Goal: Task Accomplishment & Management: Complete application form

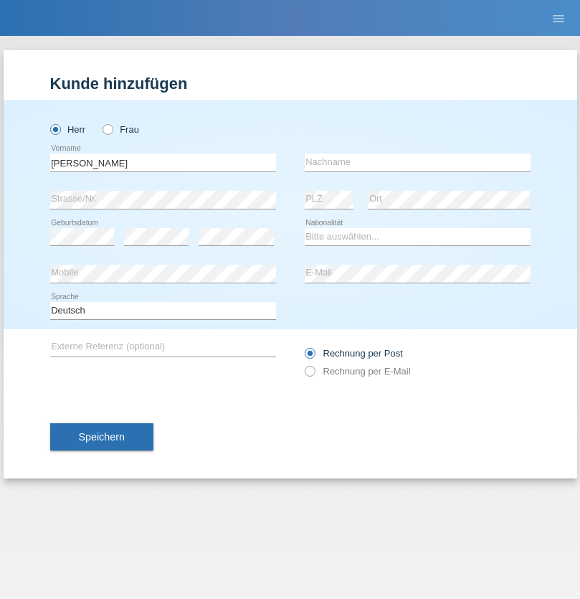
type input "José"
click at [417, 162] on input "text" at bounding box center [418, 162] width 226 height 18
type input "Pinto"
select select "PT"
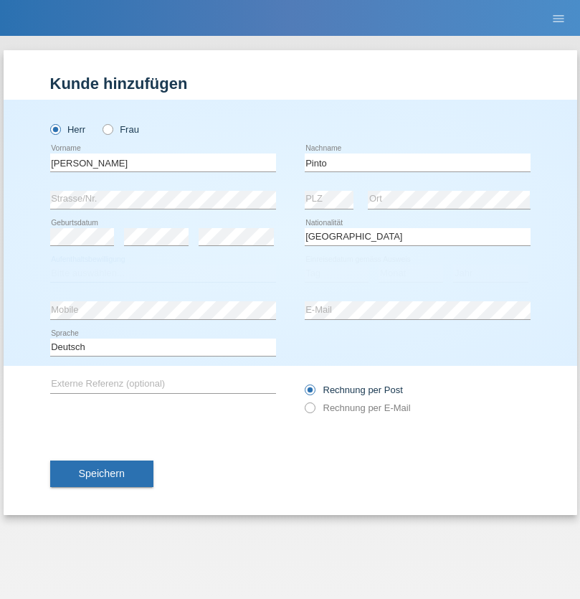
select select "C"
select select "10"
select select "07"
select select "2002"
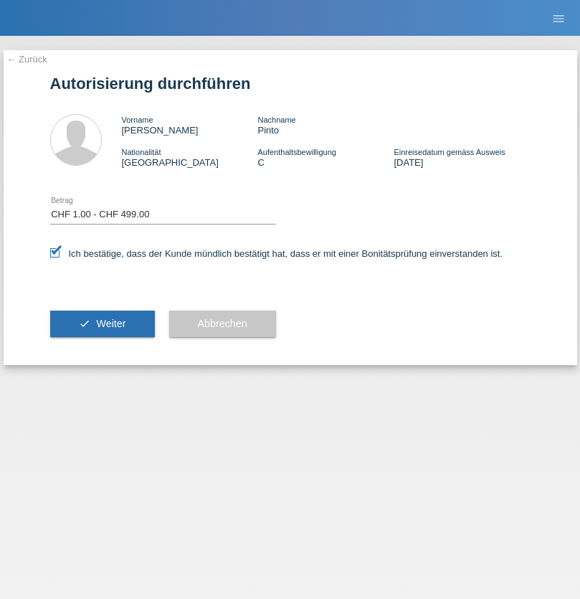
select select "1"
click at [102, 323] on span "Weiter" at bounding box center [110, 323] width 29 height 11
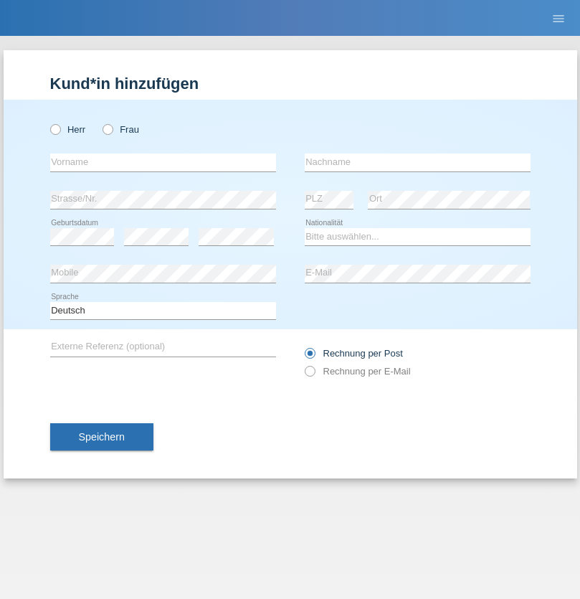
radio input "true"
click at [163, 162] on input "text" at bounding box center [163, 162] width 226 height 18
type input "Maria Isabel"
click at [417, 162] on input "text" at bounding box center [418, 162] width 226 height 18
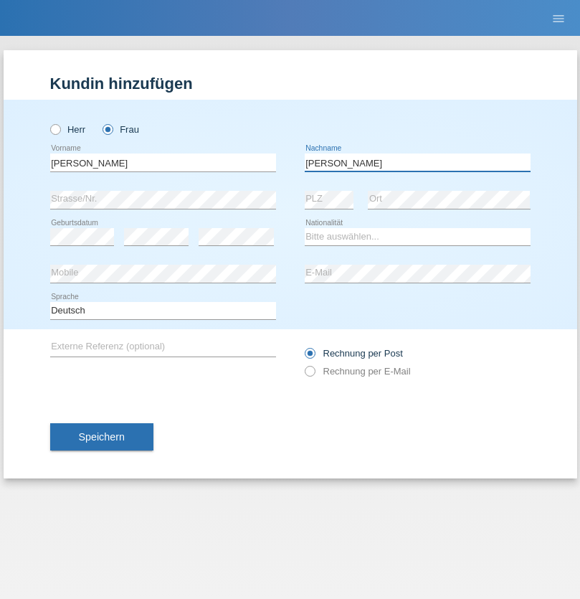
type input "De Oliveira Mendes De Matos Almeida"
select select "CH"
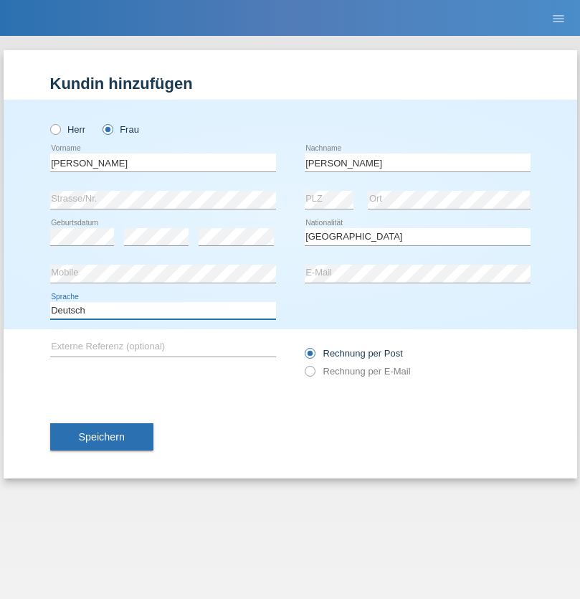
select select "en"
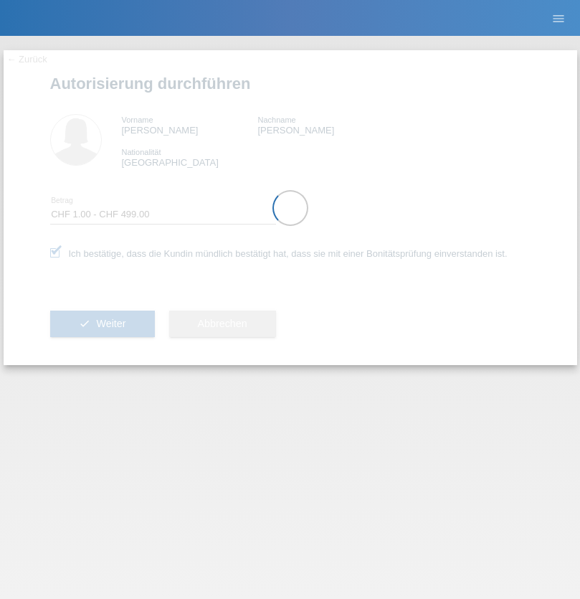
select select "1"
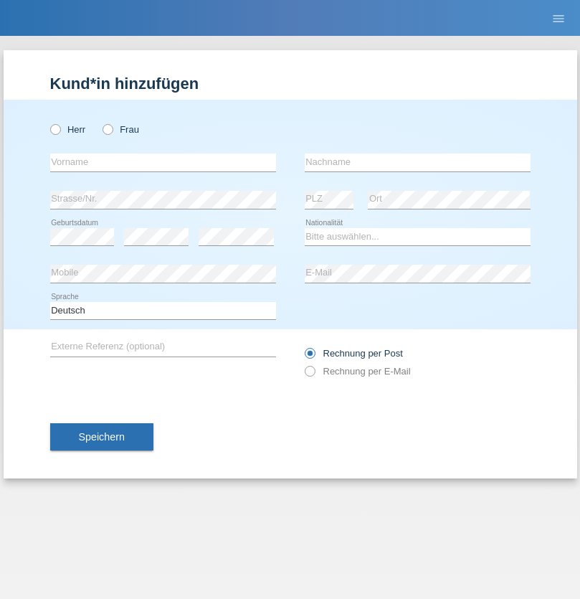
radio input "true"
click at [163, 162] on input "text" at bounding box center [163, 162] width 226 height 18
type input "[PERSON_NAME]"
click at [417, 162] on input "text" at bounding box center [418, 162] width 226 height 18
type input "Florin"
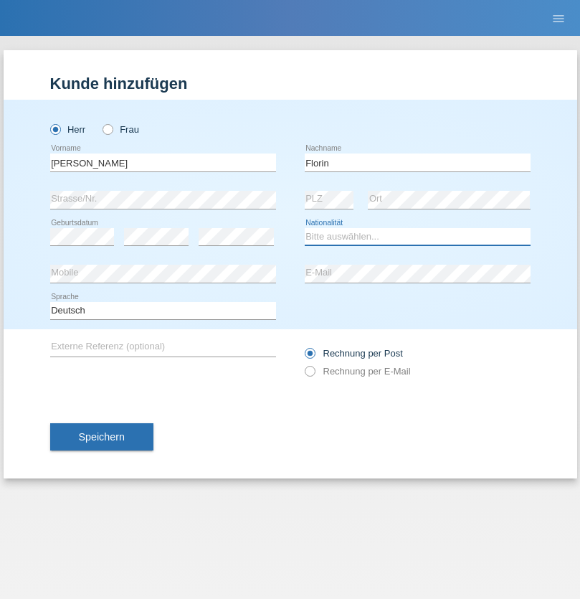
select select "RO"
select select "C"
select select "29"
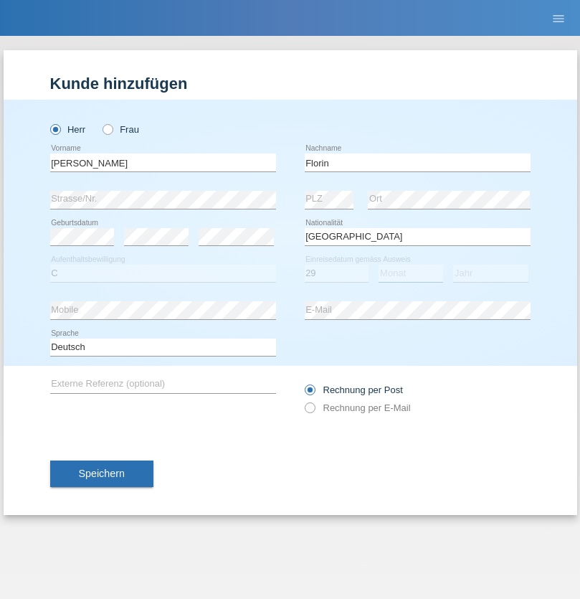
select select "02"
select select "2021"
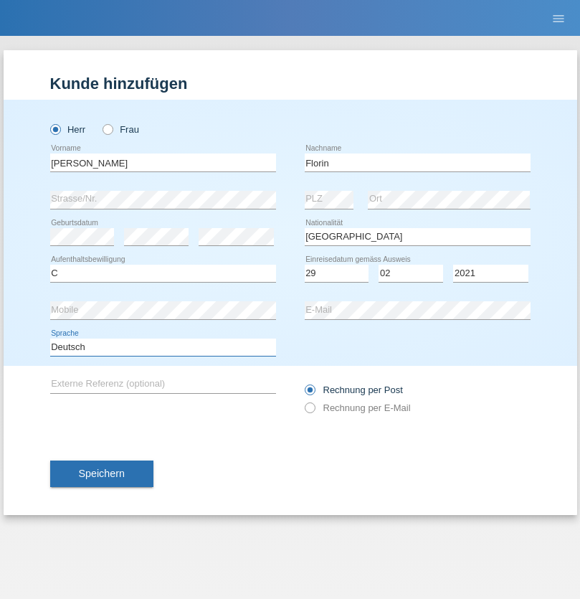
select select "en"
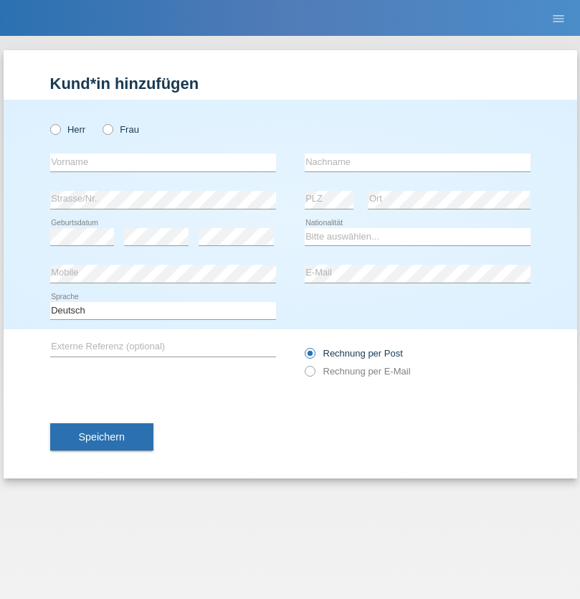
radio input "true"
click at [163, 162] on input "text" at bounding box center [163, 162] width 226 height 18
type input "Ruth"
click at [417, 162] on input "text" at bounding box center [418, 162] width 226 height 18
type input "Krebs"
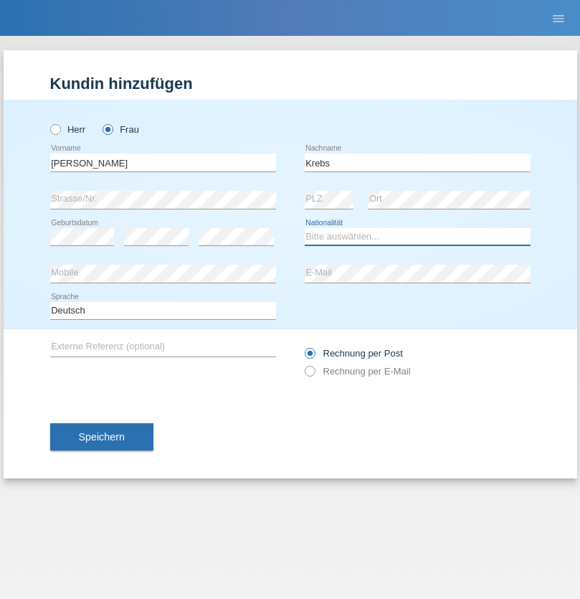
select select "CH"
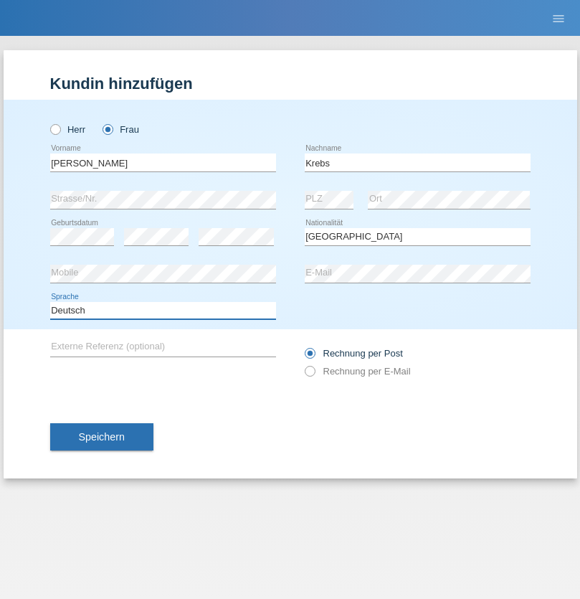
select select "en"
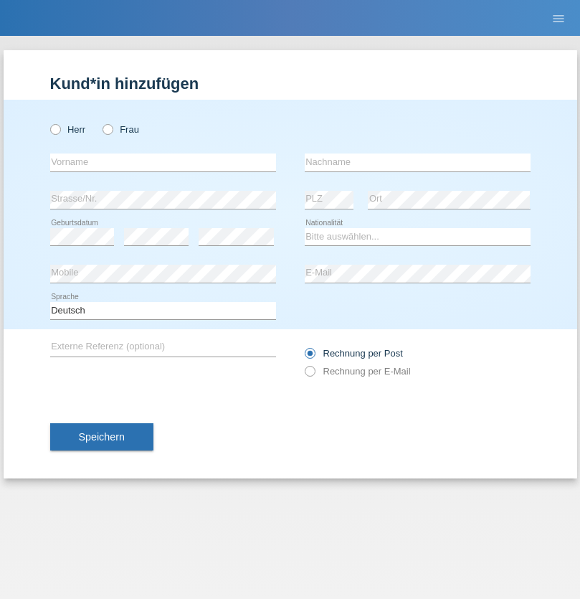
radio input "true"
click at [163, 162] on input "text" at bounding box center [163, 162] width 226 height 18
type input "Qovanaj"
click at [417, 162] on input "text" at bounding box center [418, 162] width 226 height 18
type input "Shaban"
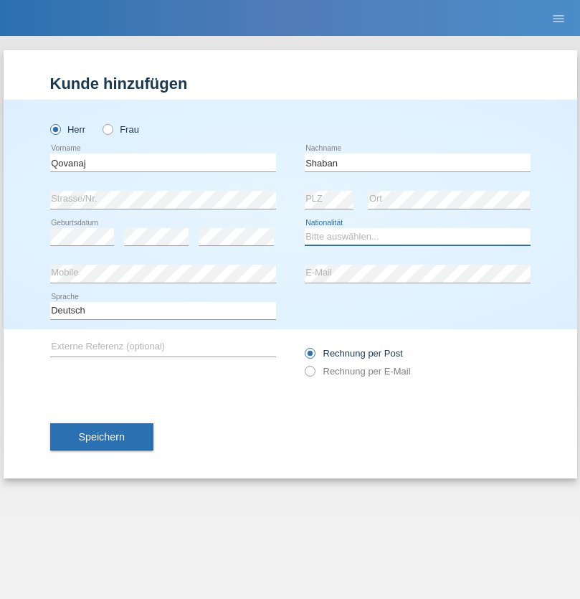
select select "CH"
radio input "true"
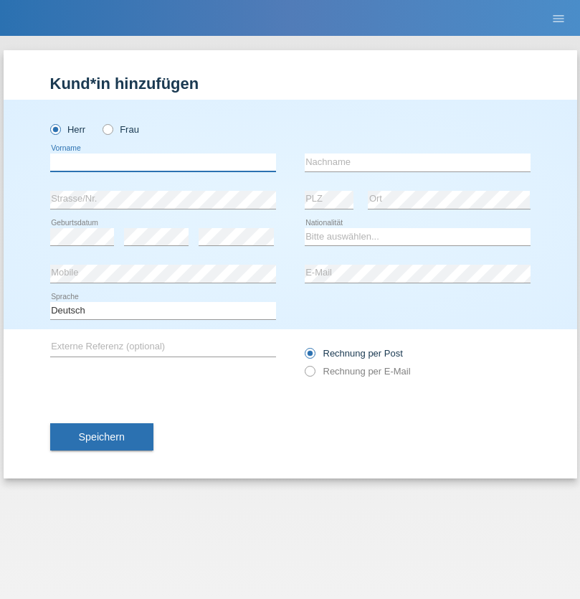
click at [163, 162] on input "text" at bounding box center [163, 162] width 226 height 18
type input "[PERSON_NAME]"
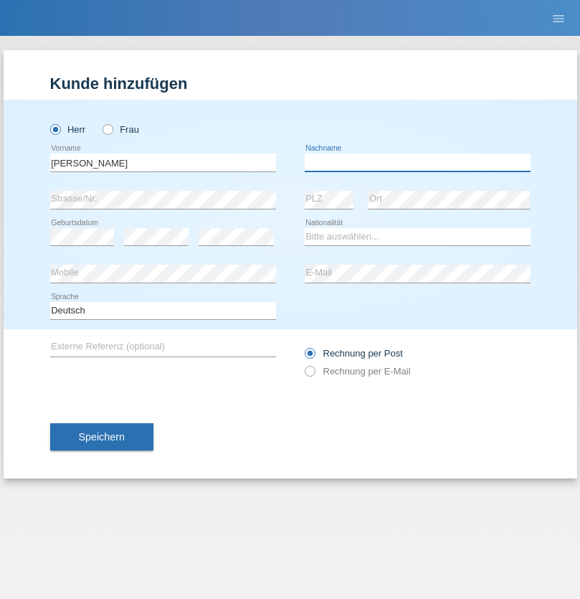
click at [417, 162] on input "text" at bounding box center [418, 162] width 226 height 18
type input "Pinto"
select select "PT"
select select "C"
select select "10"
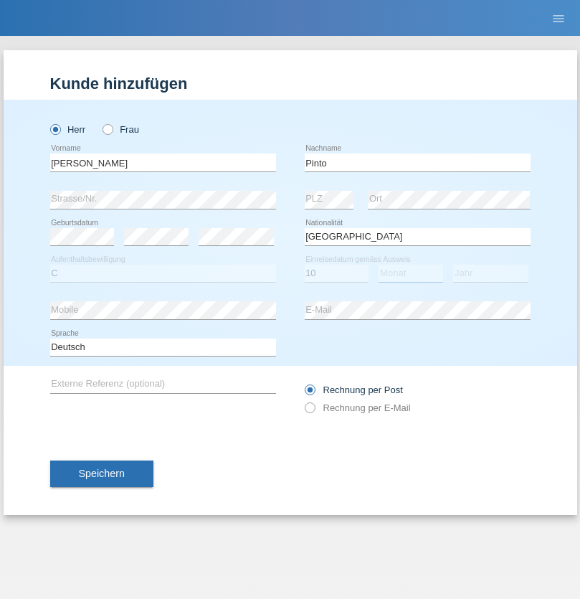
select select "07"
select select "2002"
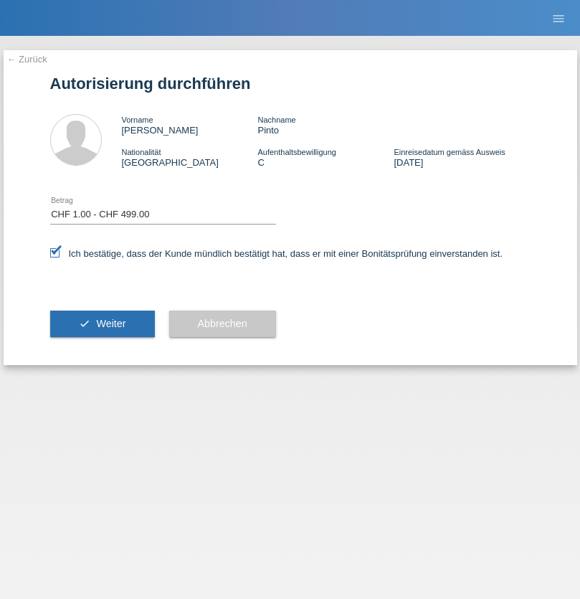
select select "1"
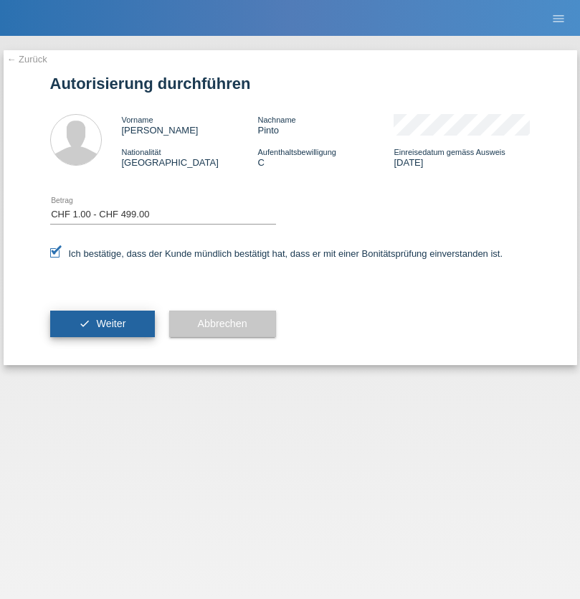
click at [102, 323] on span "Weiter" at bounding box center [110, 323] width 29 height 11
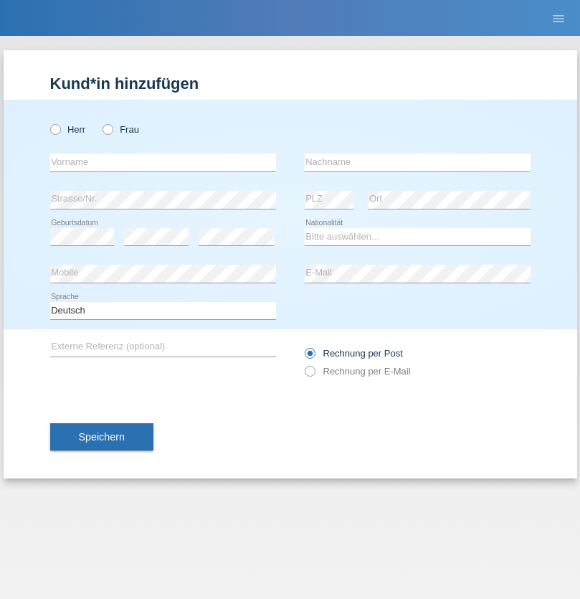
radio input "true"
click at [163, 162] on input "text" at bounding box center [163, 162] width 226 height 18
type input "[PERSON_NAME]"
click at [417, 162] on input "text" at bounding box center [418, 162] width 226 height 18
type input "Kunz"
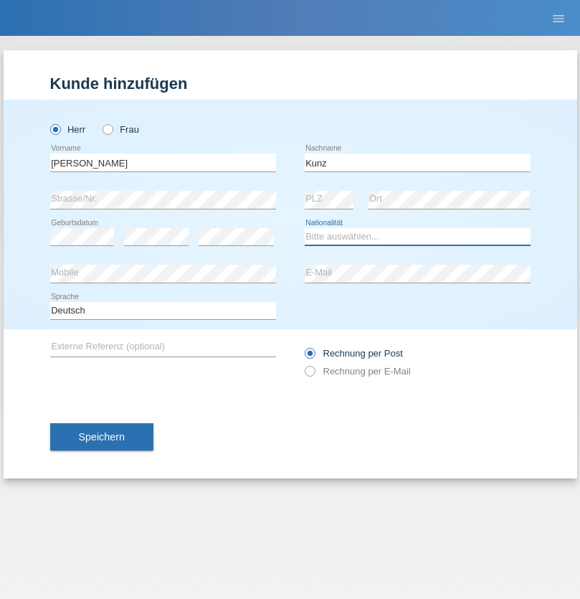
select select "CH"
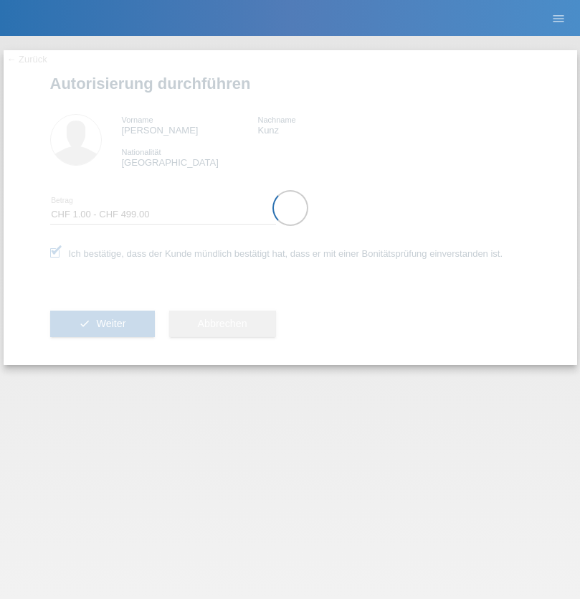
select select "1"
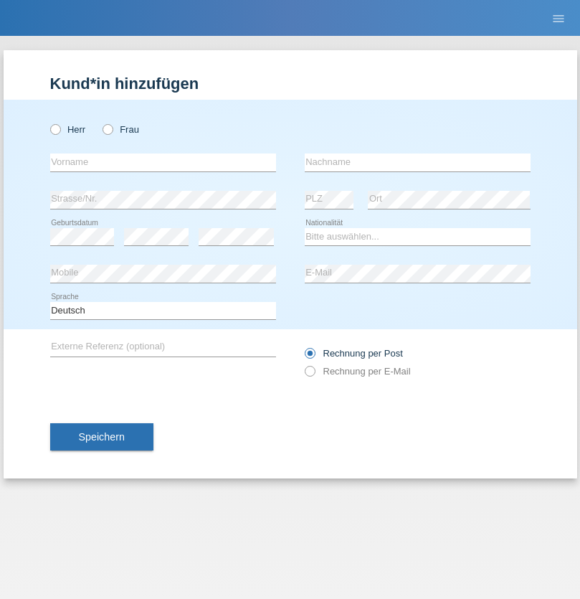
radio input "true"
click at [163, 162] on input "text" at bounding box center [163, 162] width 226 height 18
type input "Nicusoara"
click at [417, 162] on input "text" at bounding box center [418, 162] width 226 height 18
type input "[PERSON_NAME]"
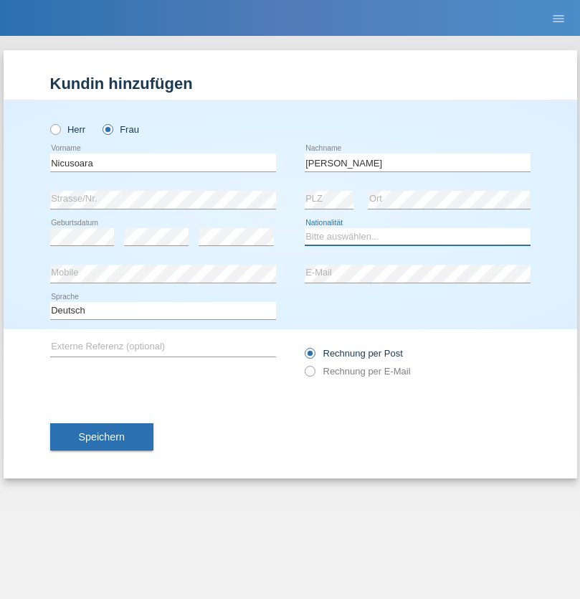
select select "OM"
select select "C"
select select "14"
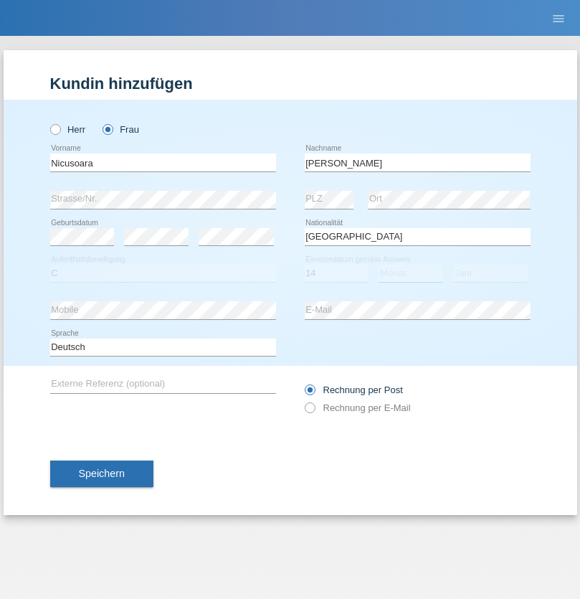
select select "09"
select select "2021"
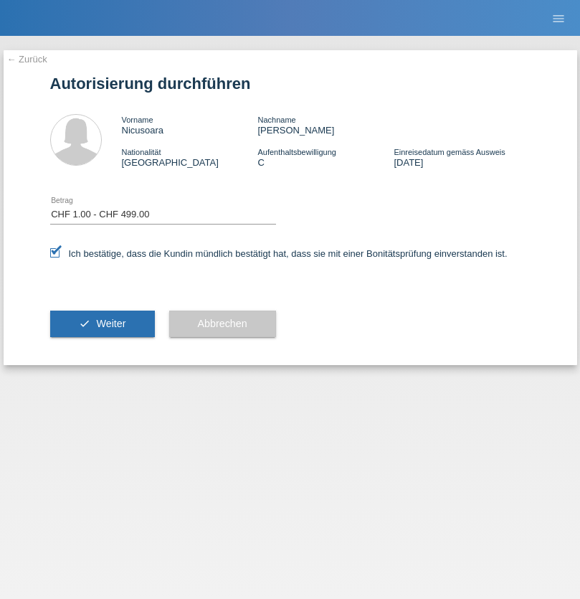
select select "1"
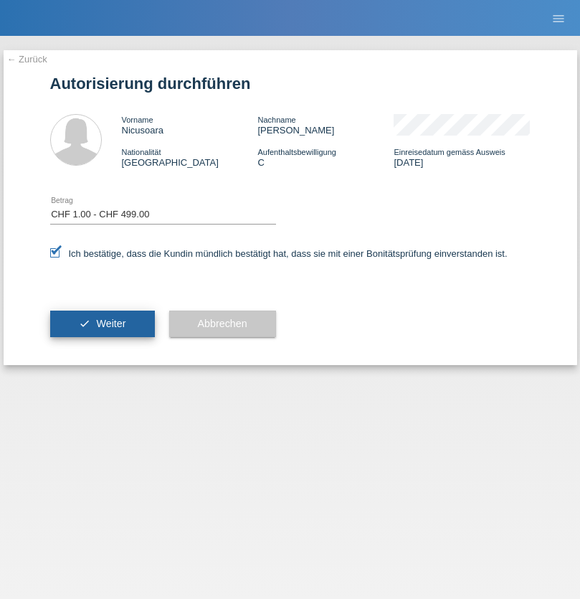
click at [102, 323] on span "Weiter" at bounding box center [110, 323] width 29 height 11
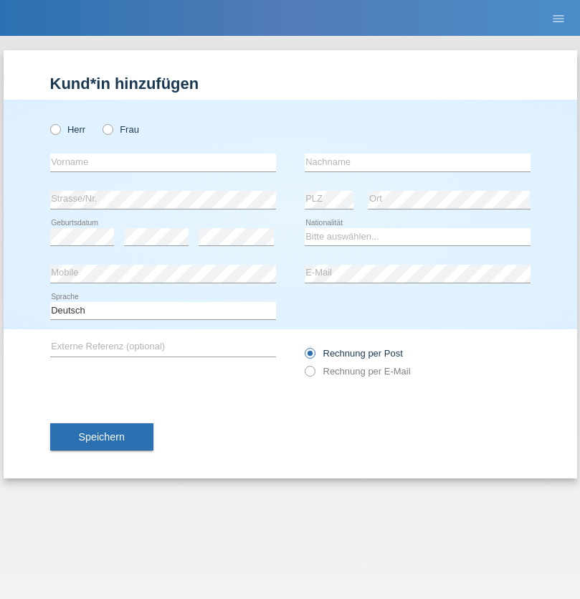
radio input "true"
click at [163, 162] on input "text" at bounding box center [163, 162] width 226 height 18
type input "Volkan"
click at [417, 162] on input "text" at bounding box center [418, 162] width 226 height 18
type input "Laçın"
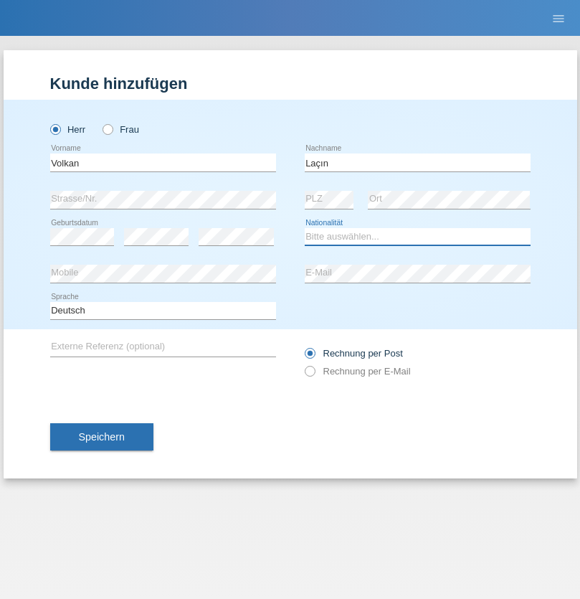
select select "TR"
select select "C"
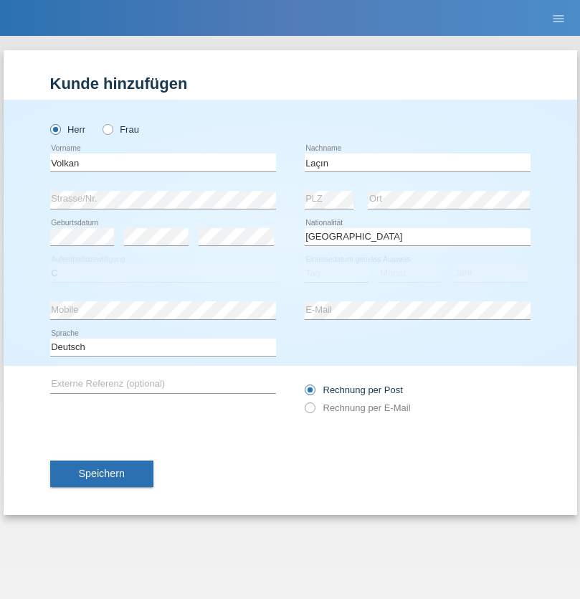
select select "06"
select select "04"
select select "2021"
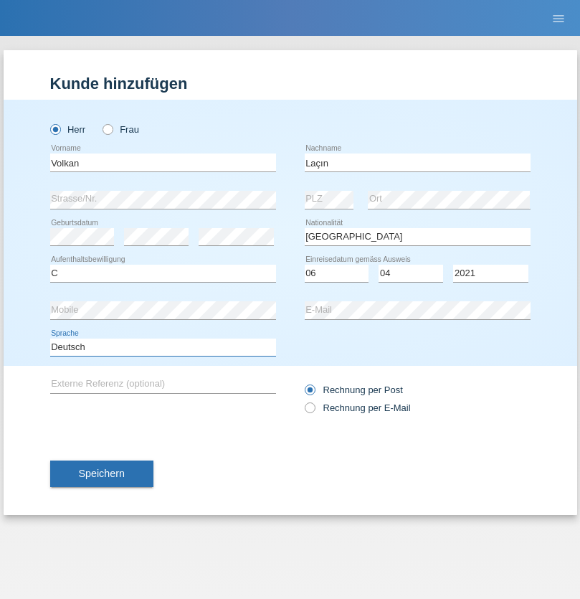
select select "en"
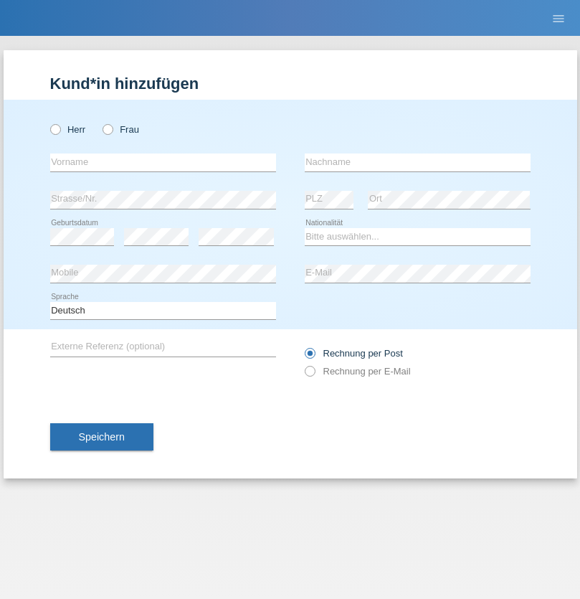
radio input "true"
click at [163, 162] on input "text" at bounding box center [163, 162] width 226 height 18
type input "Volkan"
click at [417, 162] on input "text" at bounding box center [418, 162] width 226 height 18
type input "Laçın"
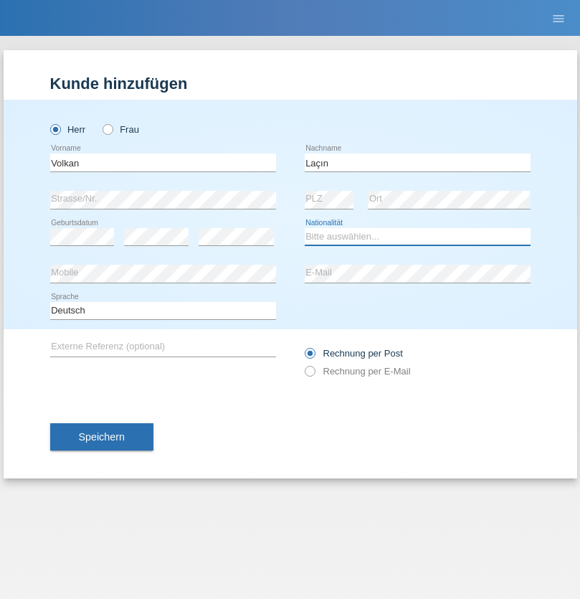
select select "TR"
select select "C"
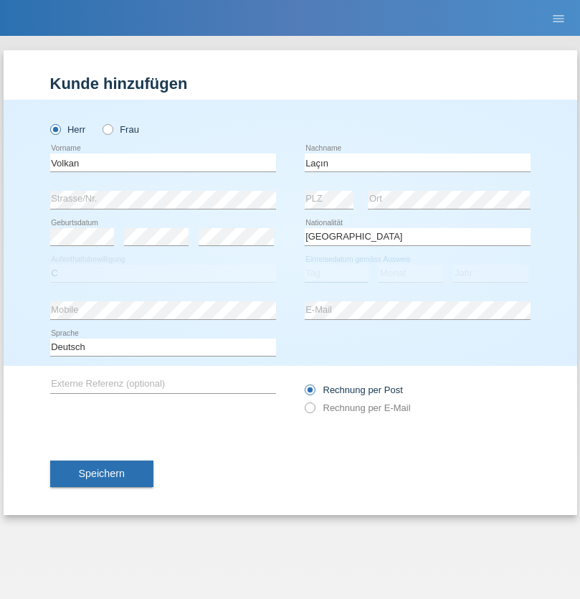
select select "06"
select select "04"
select select "2021"
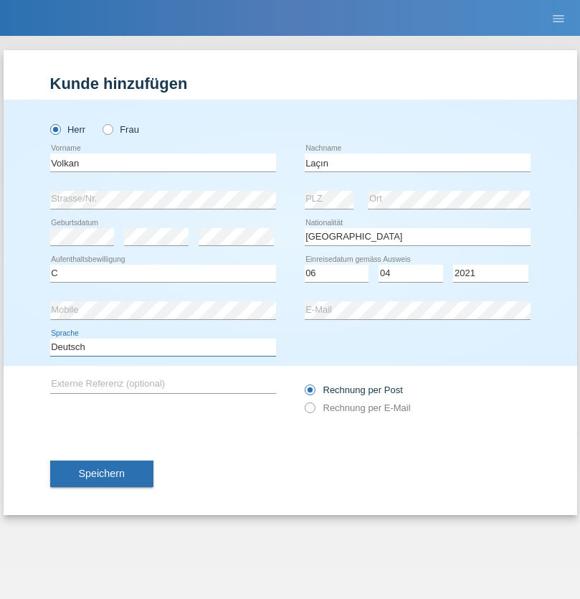
select select "en"
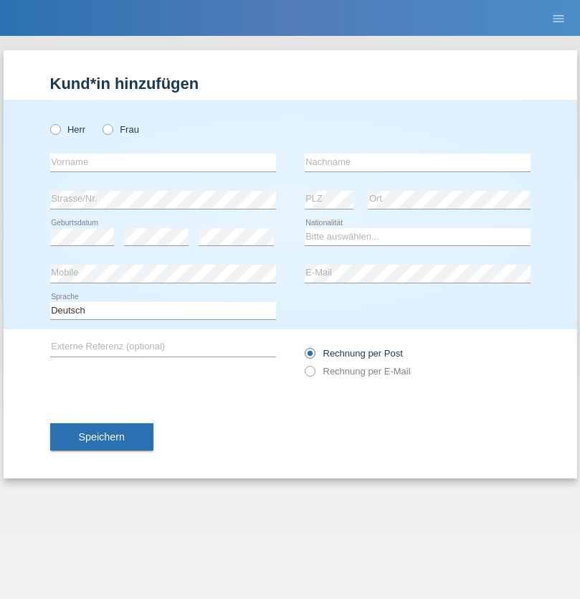
radio input "true"
click at [163, 162] on input "text" at bounding box center [163, 162] width 226 height 18
type input "jennifer"
click at [417, 162] on input "text" at bounding box center [418, 162] width 226 height 18
type input "löffel"
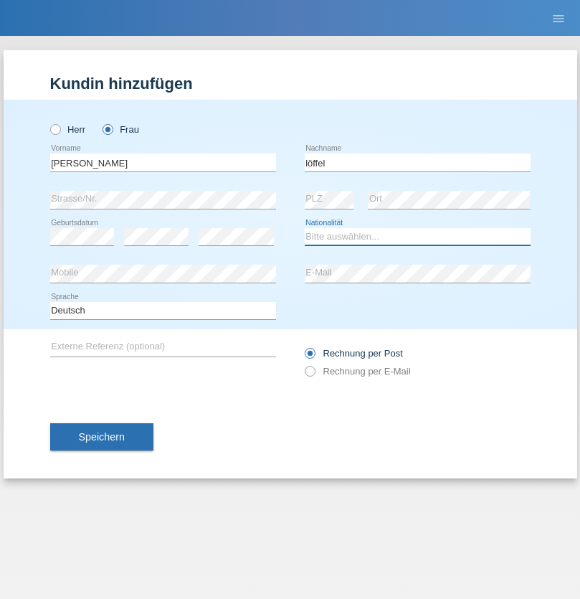
select select "CH"
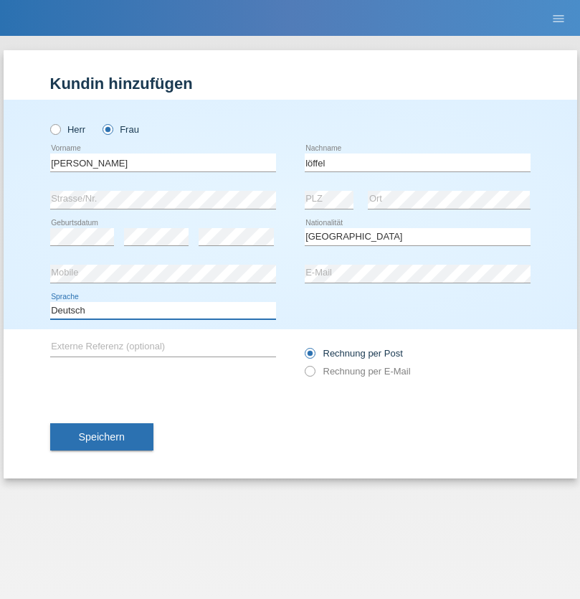
select select "en"
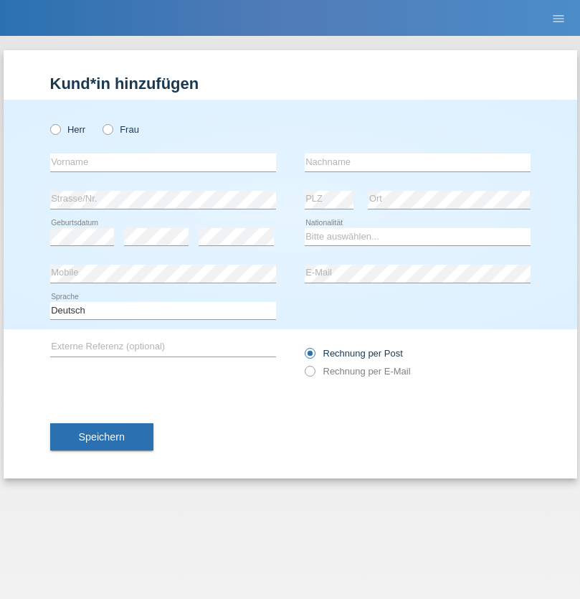
radio input "true"
click at [163, 162] on input "text" at bounding box center [163, 162] width 226 height 18
type input "Matusa"
click at [417, 162] on input "text" at bounding box center [418, 162] width 226 height 18
type input "[PERSON_NAME]"
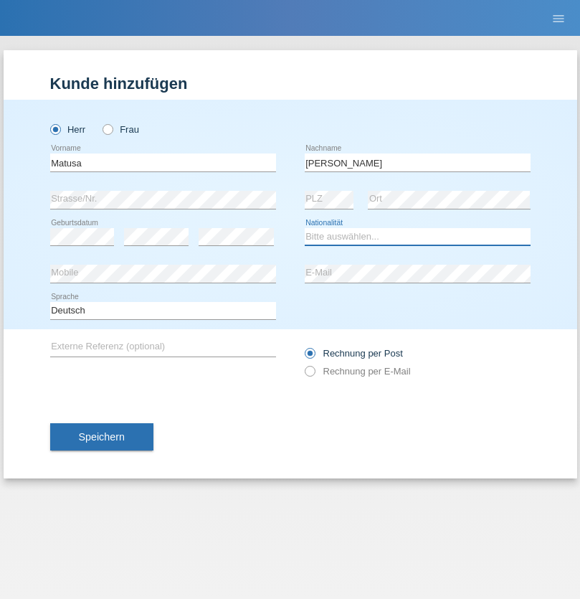
select select "RO"
select select "C"
select select "01"
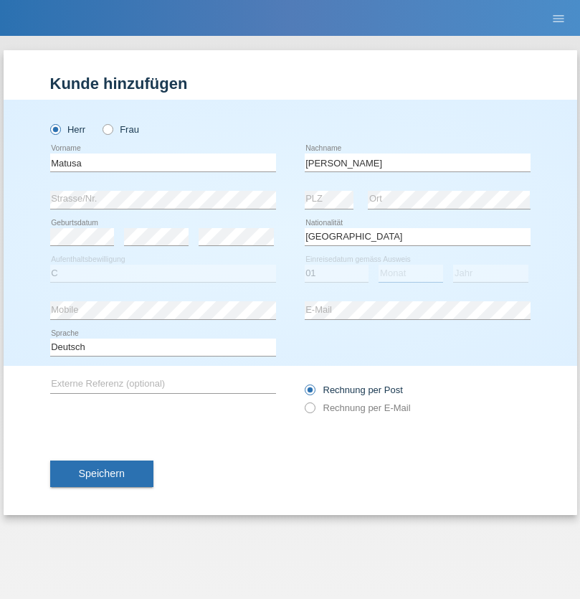
select select "06"
select select "2016"
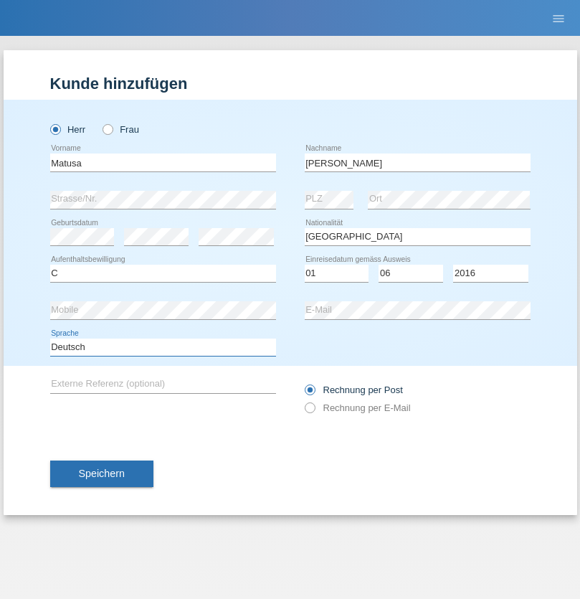
select select "en"
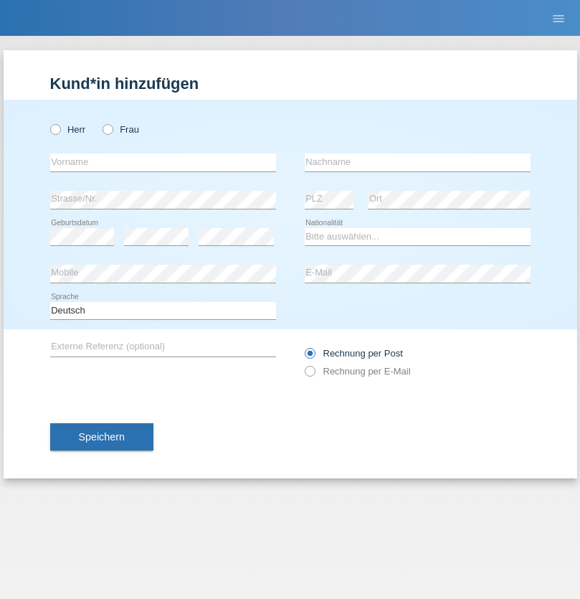
radio input "true"
click at [163, 162] on input "text" at bounding box center [163, 162] width 226 height 18
type input "[PERSON_NAME]"
click at [417, 162] on input "text" at bounding box center [418, 162] width 226 height 18
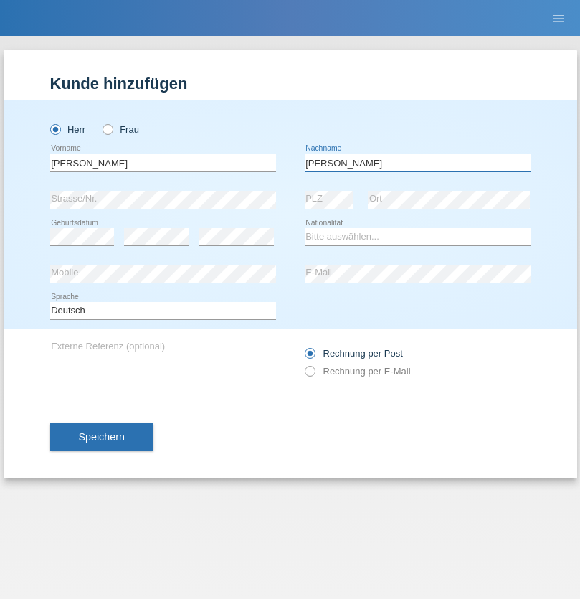
type input "[PERSON_NAME]"
select select "CH"
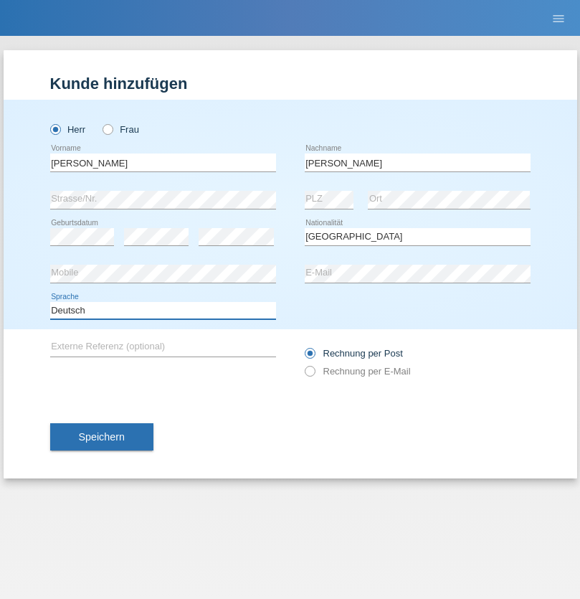
select select "en"
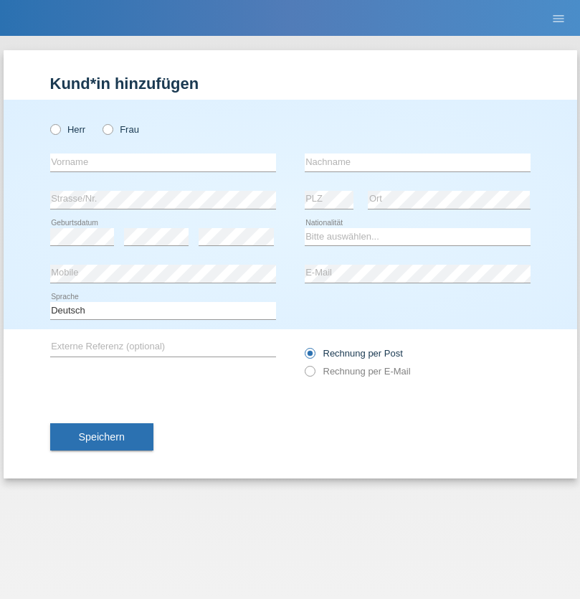
radio input "true"
click at [163, 162] on input "text" at bounding box center [163, 162] width 226 height 18
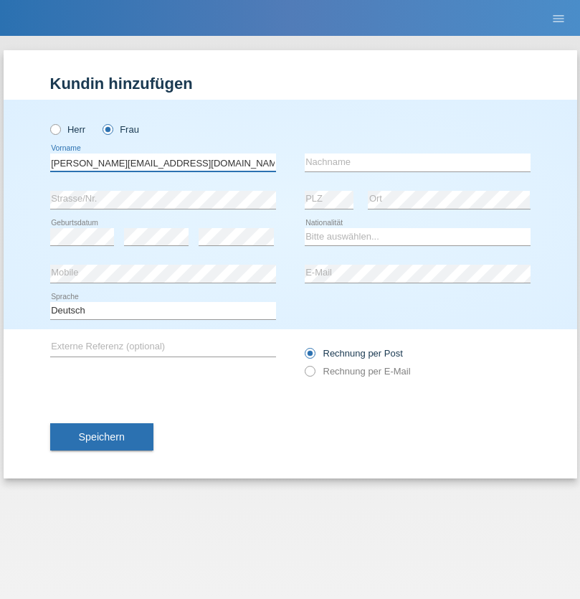
type input "Jasmine.hylaj@gmail.com"
click at [417, 162] on input "text" at bounding box center [418, 162] width 226 height 18
type input "Hylaj"
select select "CH"
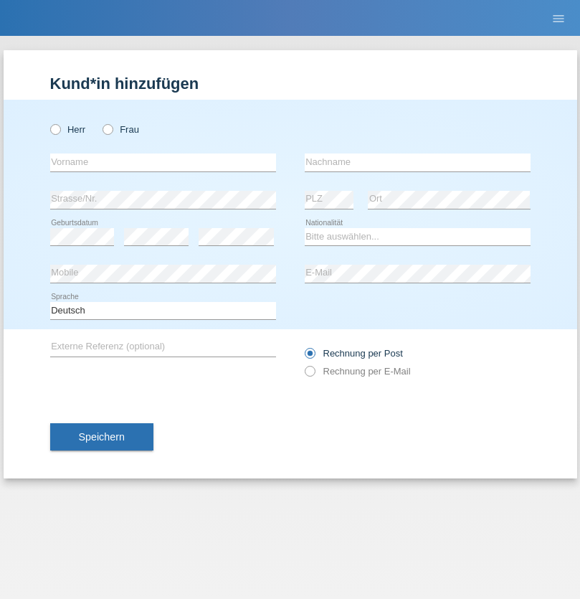
radio input "true"
click at [163, 162] on input "text" at bounding box center [163, 162] width 226 height 18
type input "luka"
click at [417, 162] on input "text" at bounding box center [418, 162] width 226 height 18
type input "kocic"
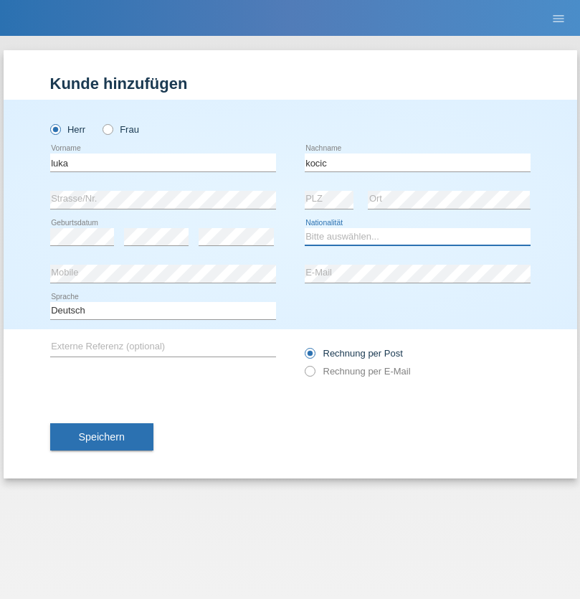
select select "RS"
select select "C"
select select "21"
select select "04"
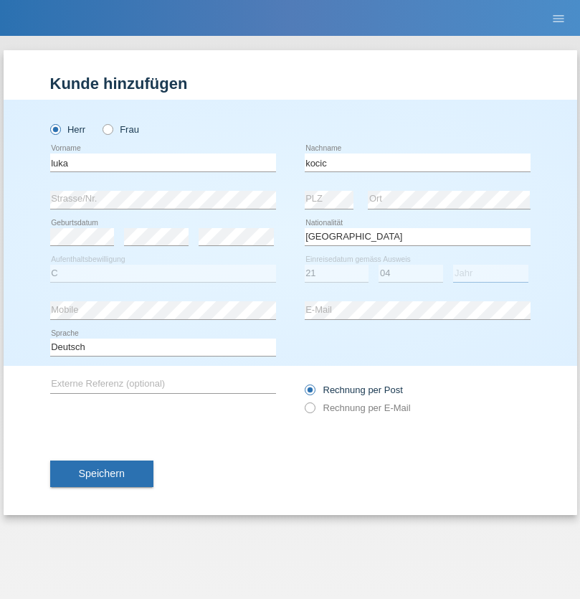
select select "1999"
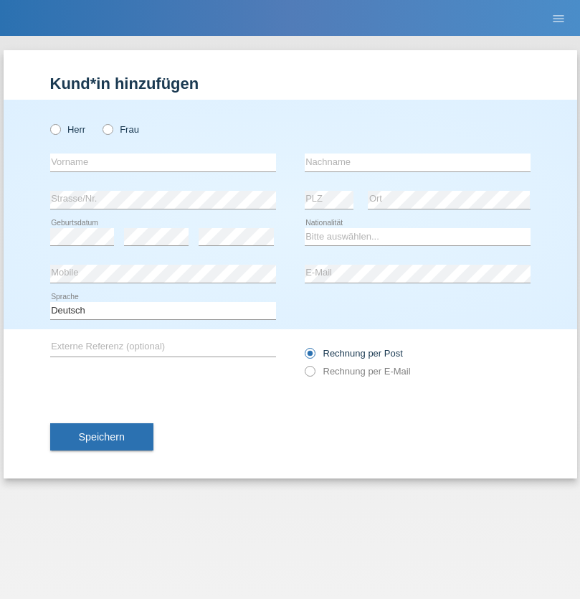
radio input "true"
click at [163, 162] on input "text" at bounding box center [163, 162] width 226 height 18
type input "Marian"
click at [417, 162] on input "text" at bounding box center [418, 162] width 226 height 18
type input "Matusa"
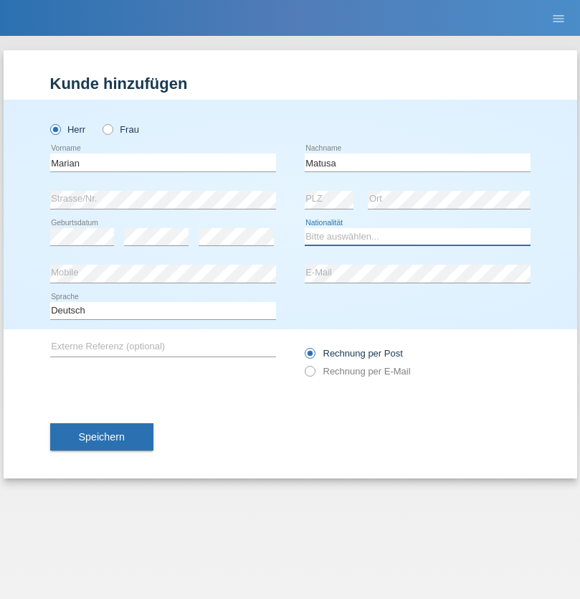
select select "RO"
select select "C"
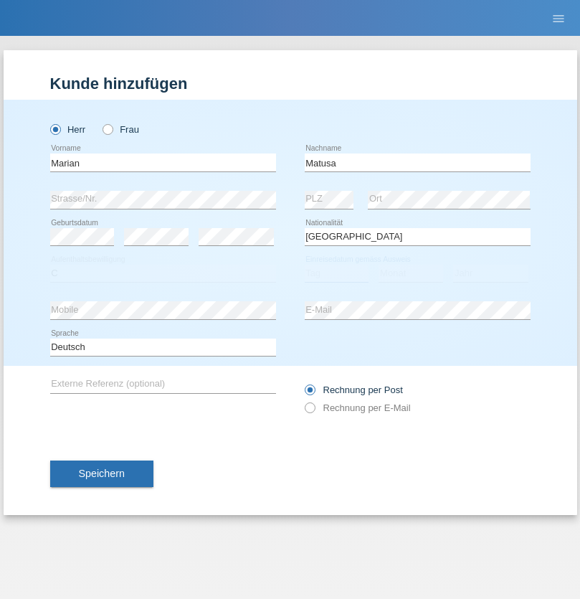
select select "01"
select select "06"
select select "2016"
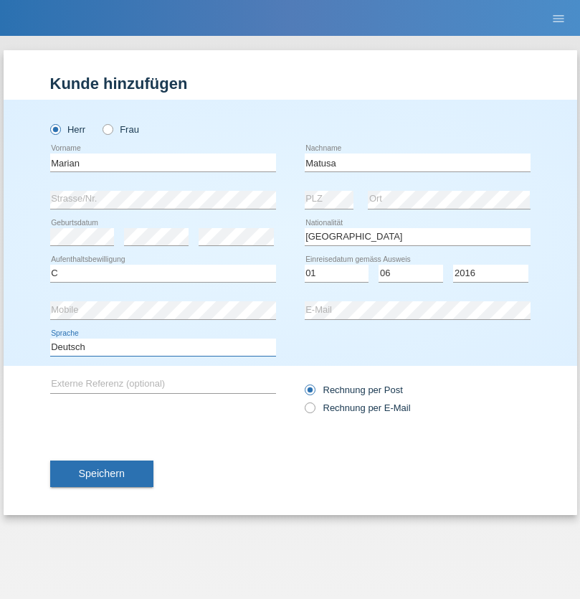
select select "en"
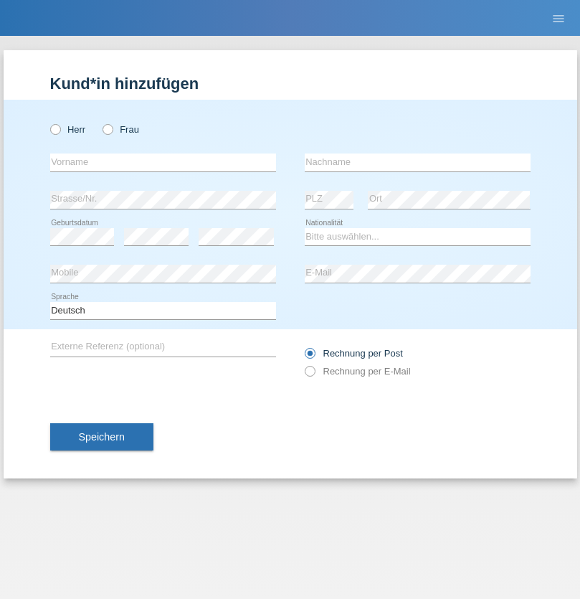
radio input "true"
click at [163, 162] on input "text" at bounding box center [163, 162] width 226 height 18
type input "Marco"
click at [417, 162] on input "text" at bounding box center [418, 162] width 226 height 18
type input "Weinlein"
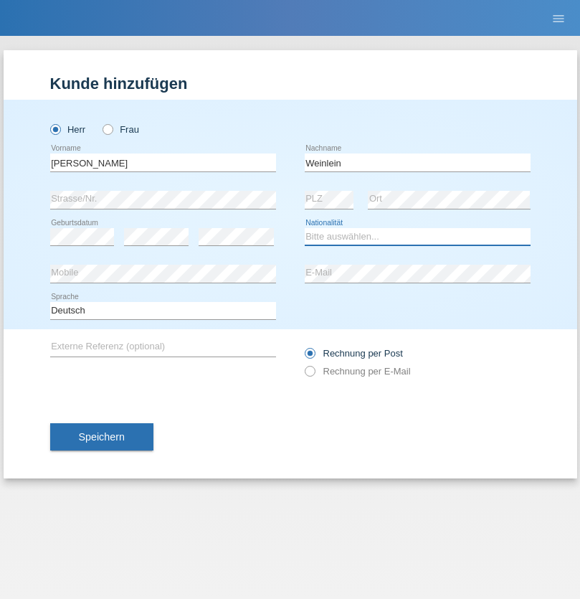
select select "CH"
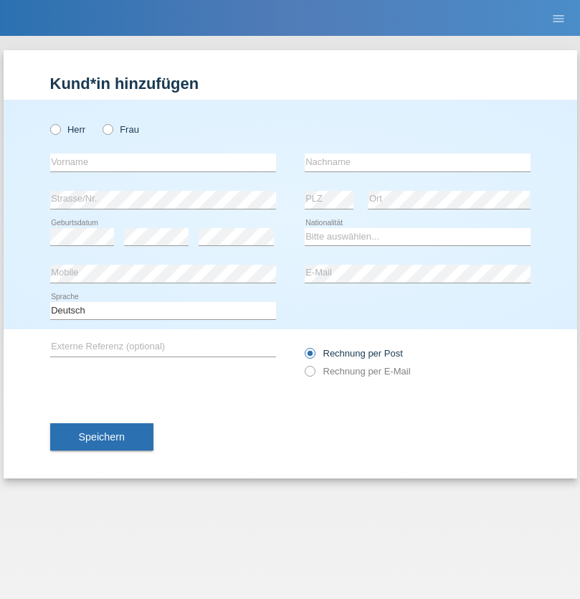
radio input "true"
click at [163, 162] on input "text" at bounding box center [163, 162] width 226 height 18
type input "Jashari lmeri"
click at [417, 162] on input "text" at bounding box center [418, 162] width 226 height 18
type input "Rabije"
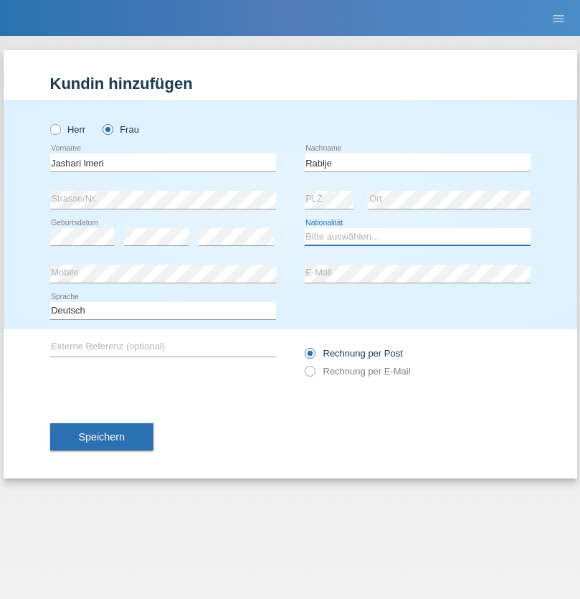
select select "CH"
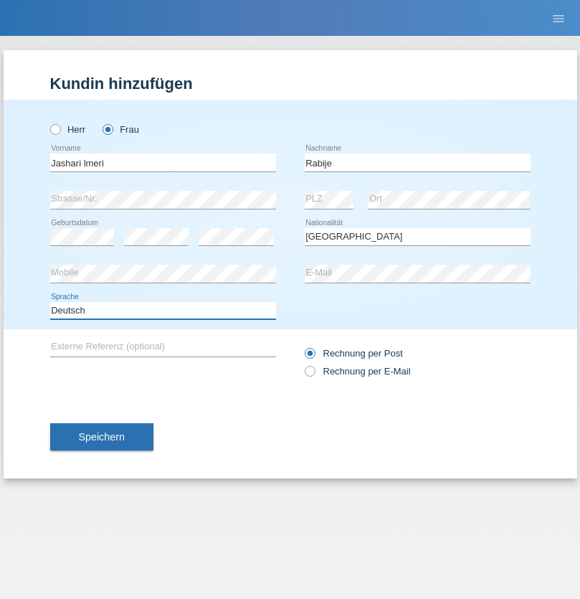
select select "en"
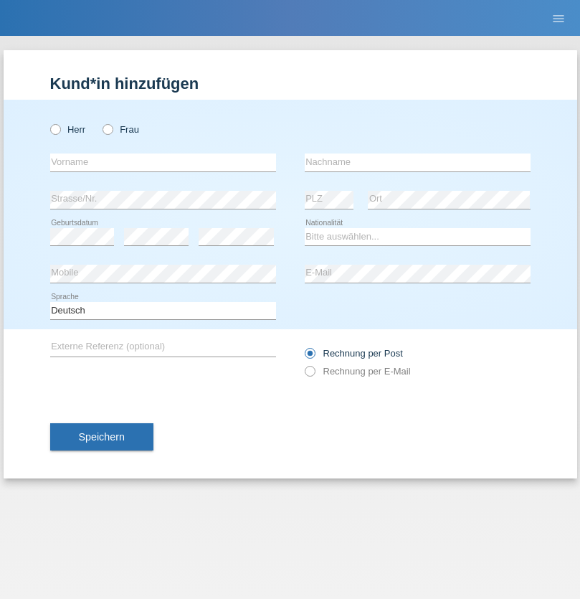
radio input "true"
click at [163, 162] on input "text" at bounding box center [163, 162] width 226 height 18
type input "firat"
click at [417, 162] on input "text" at bounding box center [418, 162] width 226 height 18
type input "kara"
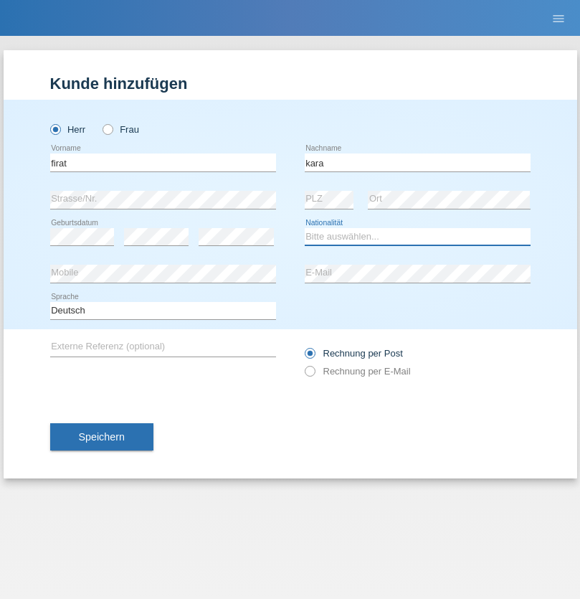
select select "CH"
radio input "true"
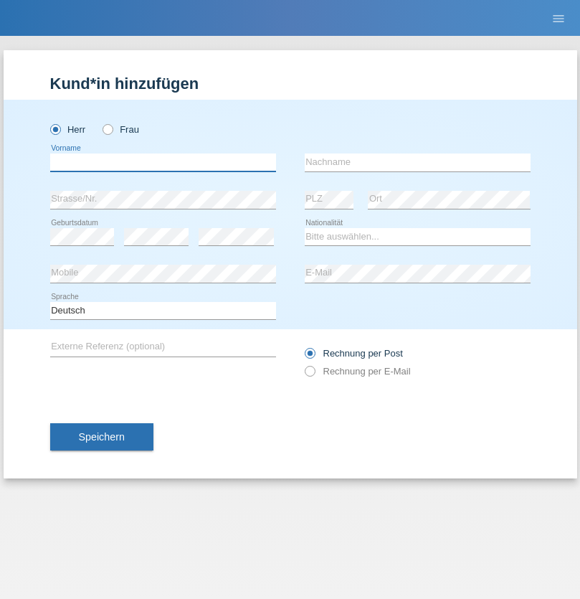
click at [163, 162] on input "text" at bounding box center [163, 162] width 226 height 18
type input "Gigov"
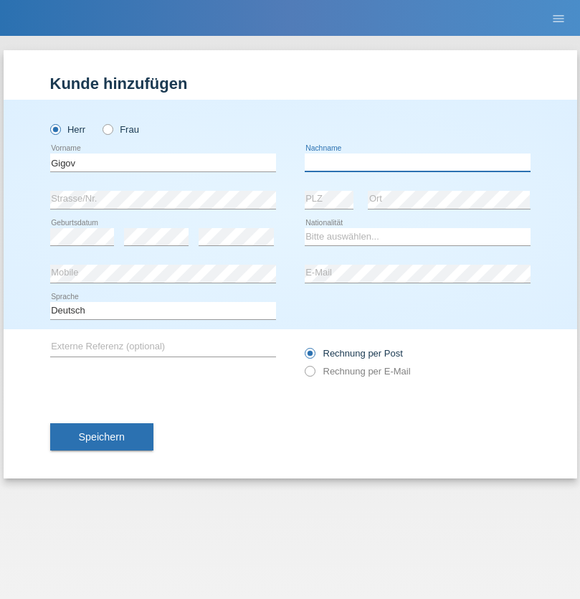
click at [417, 162] on input "text" at bounding box center [418, 162] width 226 height 18
type input "Zhan"
select select "BG"
select select "C"
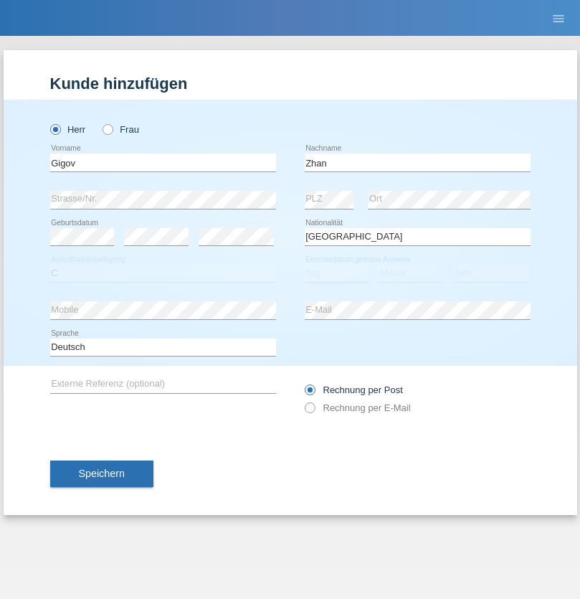
select select "23"
select select "10"
select select "2021"
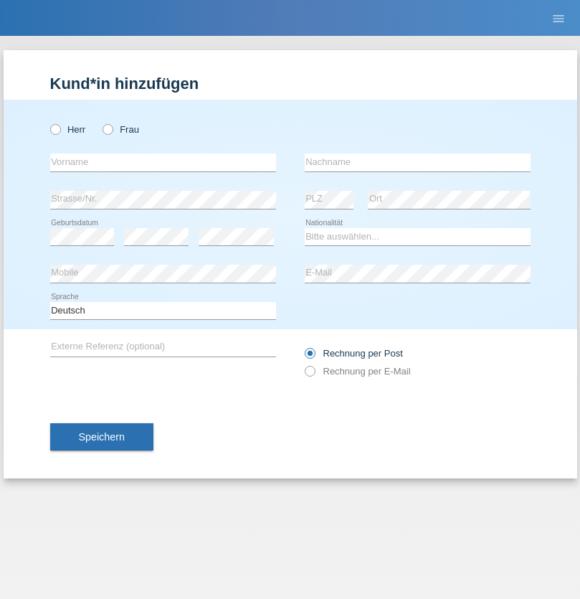
radio input "true"
click at [163, 162] on input "text" at bounding box center [163, 162] width 226 height 18
type input "Amand"
click at [417, 162] on input "text" at bounding box center [418, 162] width 226 height 18
type input "Pires"
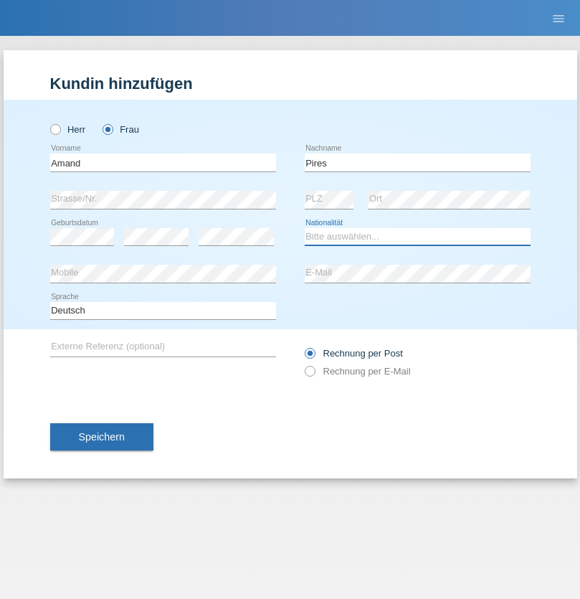
select select "CH"
radio input "true"
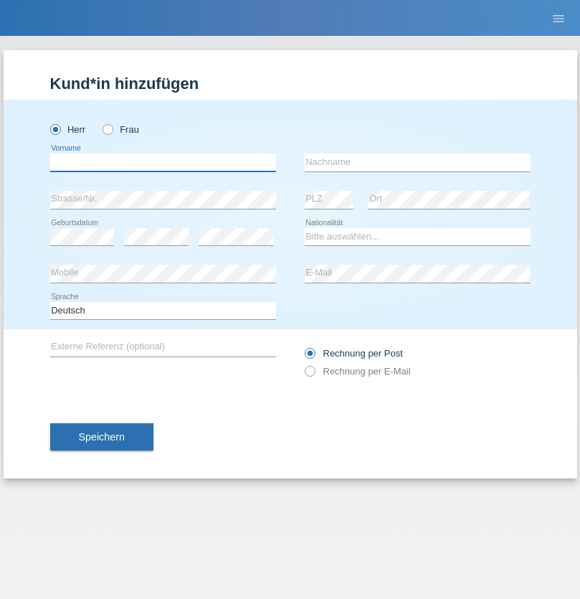
click at [163, 162] on input "text" at bounding box center [163, 162] width 226 height 18
type input "[PERSON_NAME]"
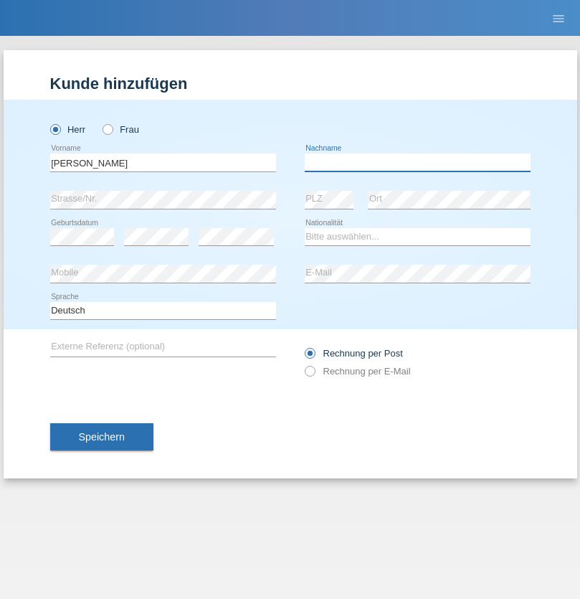
click at [417, 162] on input "text" at bounding box center [418, 162] width 226 height 18
type input "Saidi"
select select "CH"
radio input "true"
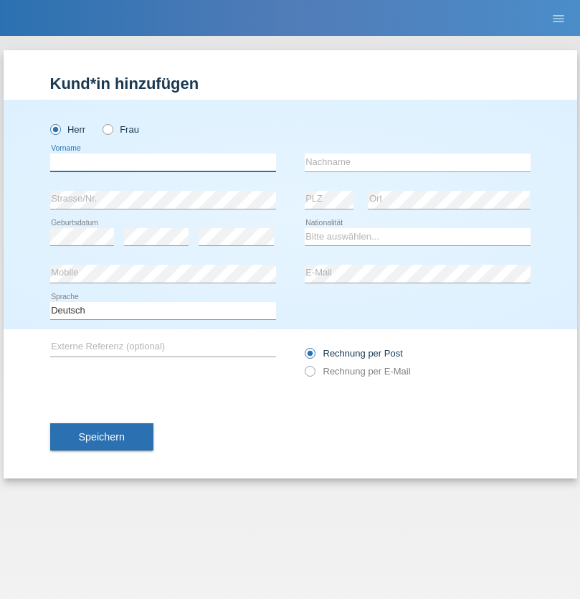
click at [163, 162] on input "text" at bounding box center [163, 162] width 226 height 18
type input "Edinson Maurício"
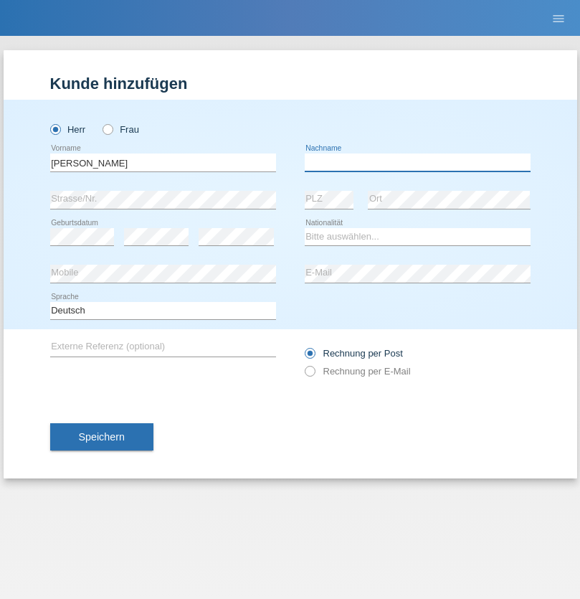
click at [417, 162] on input "text" at bounding box center [418, 162] width 226 height 18
type input "Branquinho Alexander"
select select "PT"
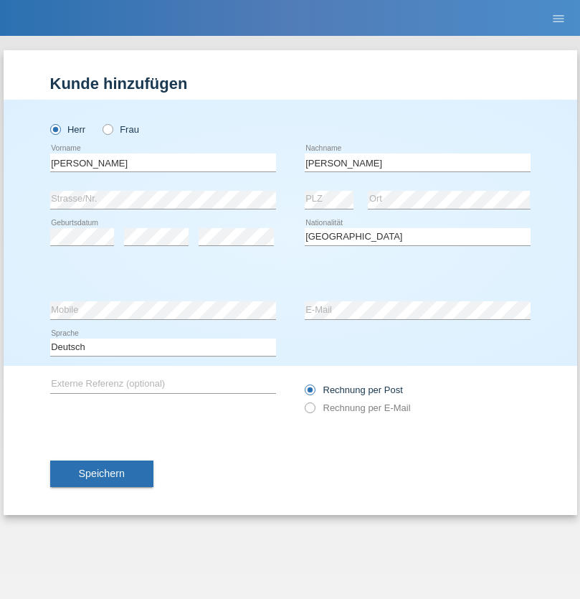
select select "C"
select select "23"
select select "08"
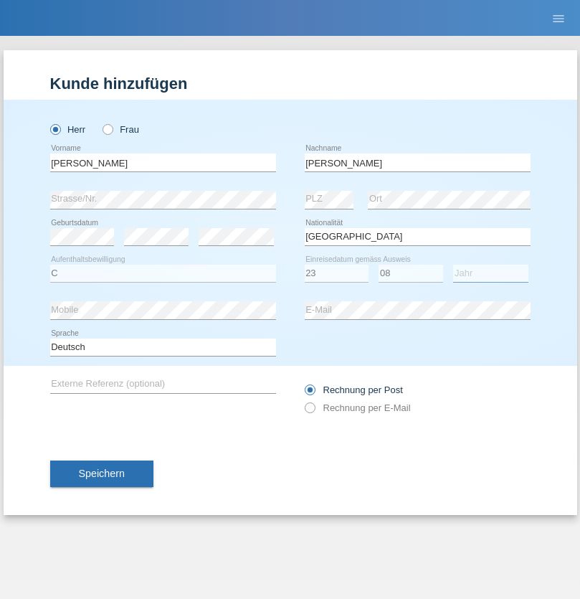
select select "2021"
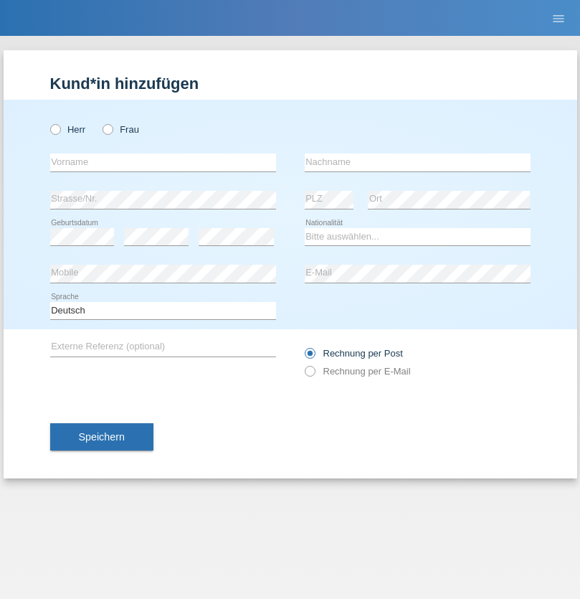
radio input "true"
click at [163, 162] on input "text" at bounding box center [163, 162] width 226 height 18
type input "[PERSON_NAME]"
click at [417, 162] on input "text" at bounding box center [418, 162] width 226 height 18
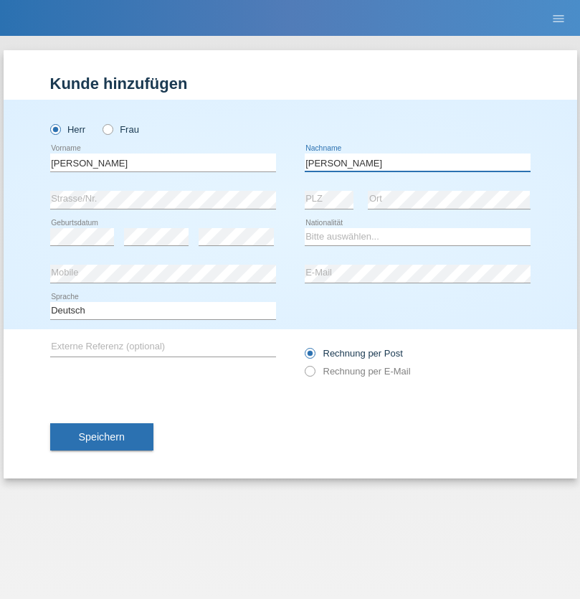
type input "[PERSON_NAME]"
select select "CH"
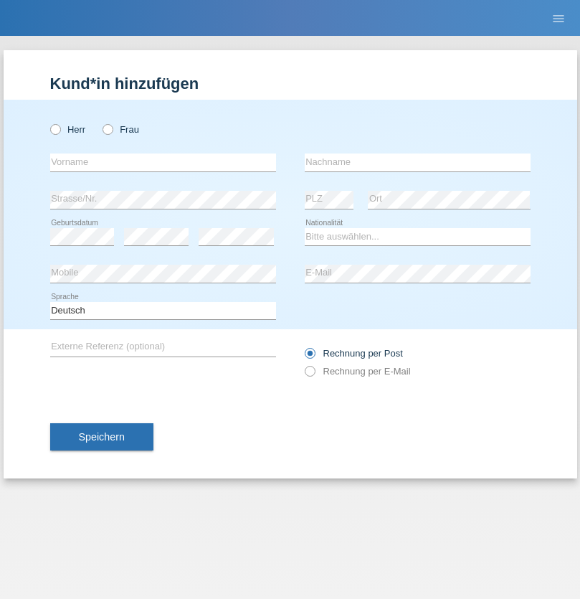
radio input "true"
click at [163, 162] on input "text" at bounding box center [163, 162] width 226 height 18
type input "Szilvia"
click at [417, 162] on input "text" at bounding box center [418, 162] width 226 height 18
type input "Olakh"
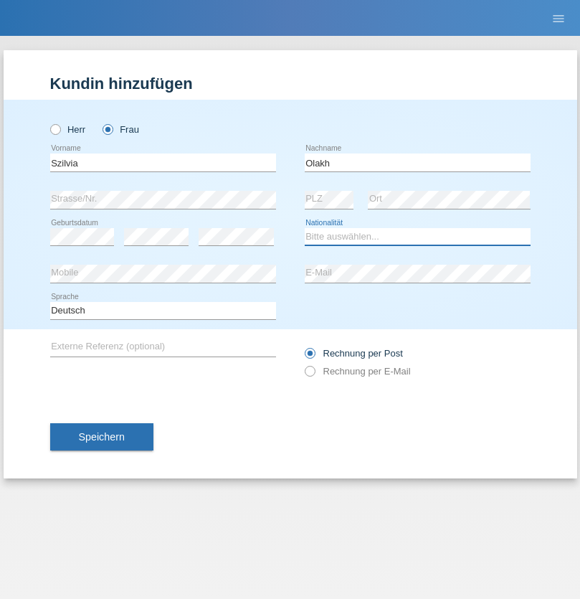
select select "UA"
select select "C"
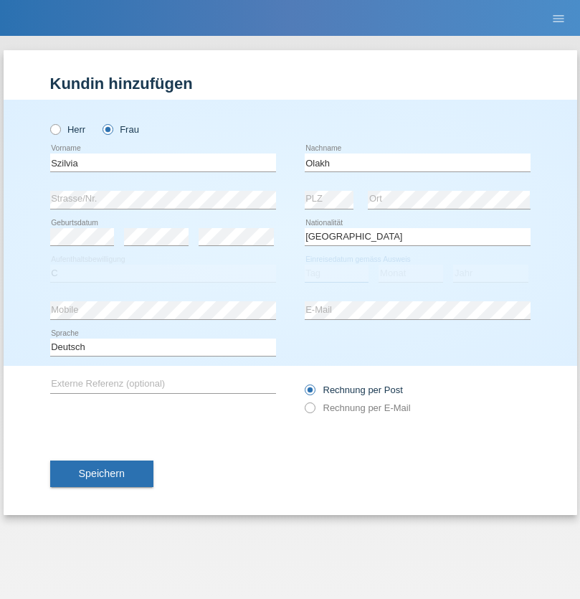
select select "16"
select select "09"
select select "2021"
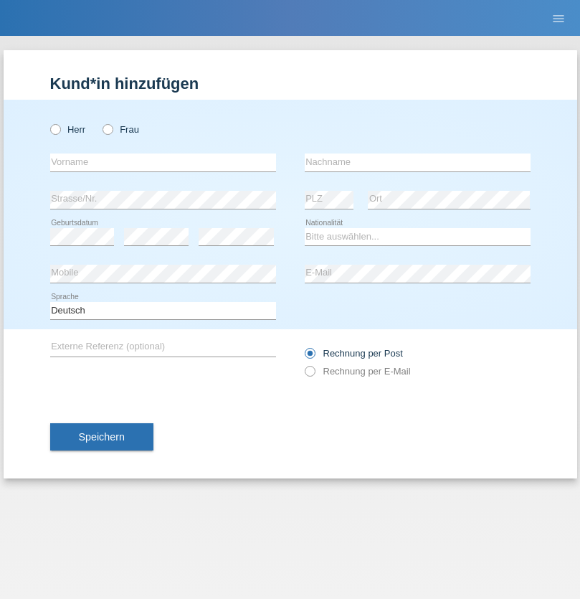
radio input "true"
click at [163, 162] on input "text" at bounding box center [163, 162] width 226 height 18
type input "Asrit"
click at [417, 162] on input "text" at bounding box center [418, 162] width 226 height 18
type input "Kupa"
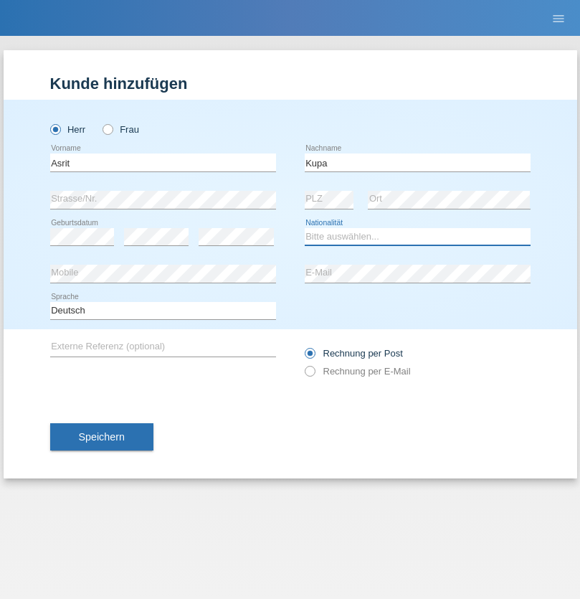
select select "MK"
select select "C"
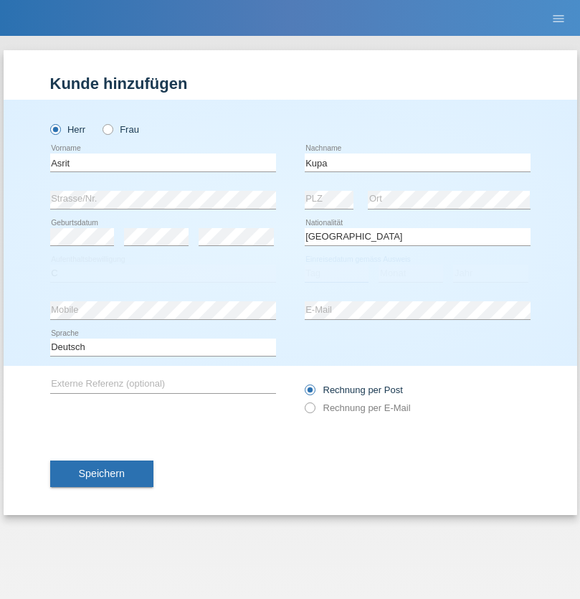
select select "27"
select select "05"
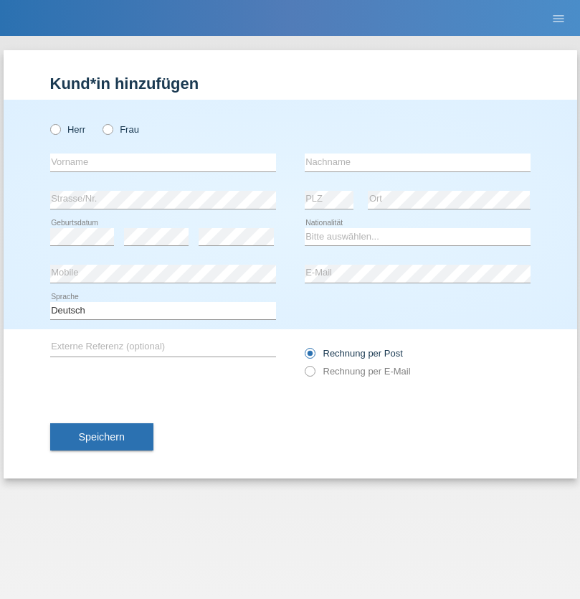
radio input "true"
click at [163, 162] on input "text" at bounding box center [163, 162] width 226 height 18
type input "[PERSON_NAME]"
click at [417, 162] on input "text" at bounding box center [418, 162] width 226 height 18
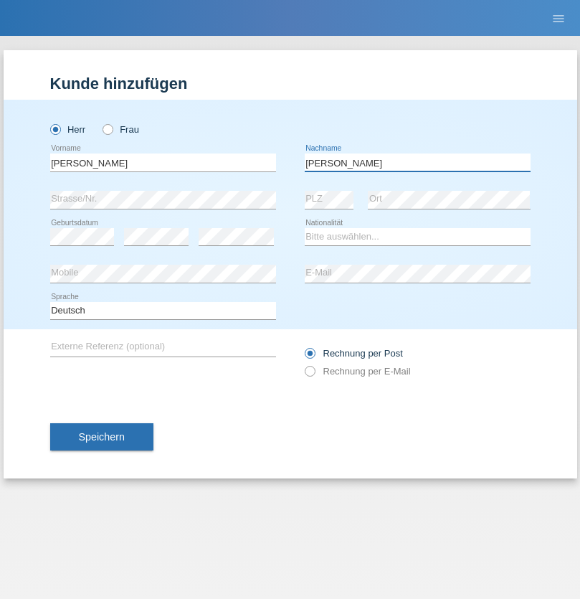
type input "[PERSON_NAME]"
select select "SY"
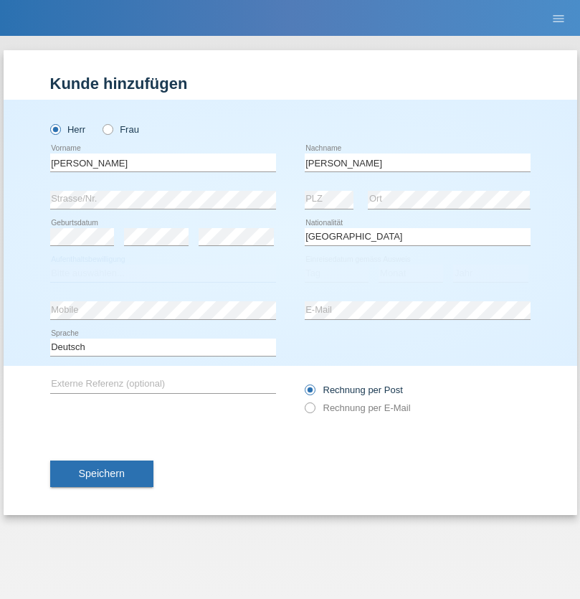
select select "C"
select select "16"
select select "09"
select select "2021"
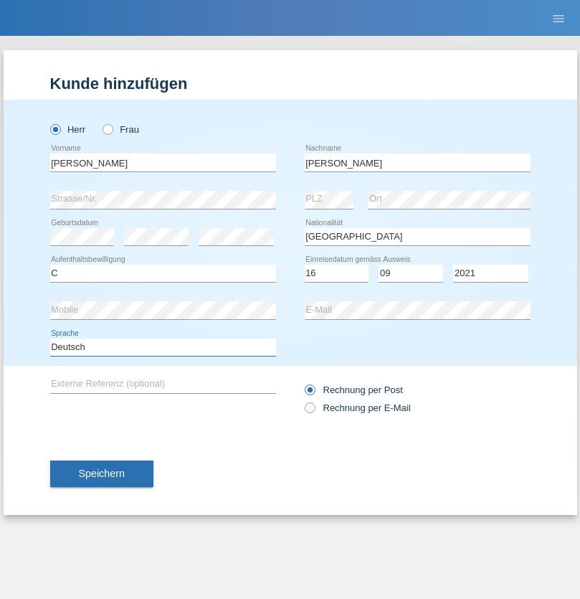
select select "en"
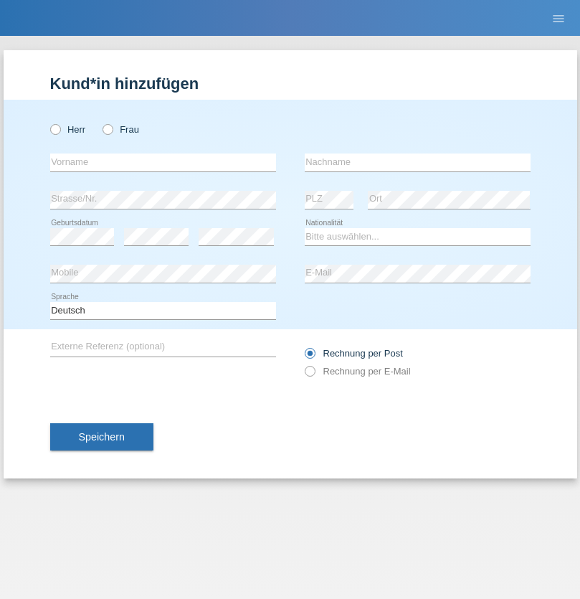
radio input "true"
select select "CH"
radio input "true"
click at [163, 162] on input "text" at bounding box center [163, 162] width 226 height 18
type input "[PERSON_NAME]"
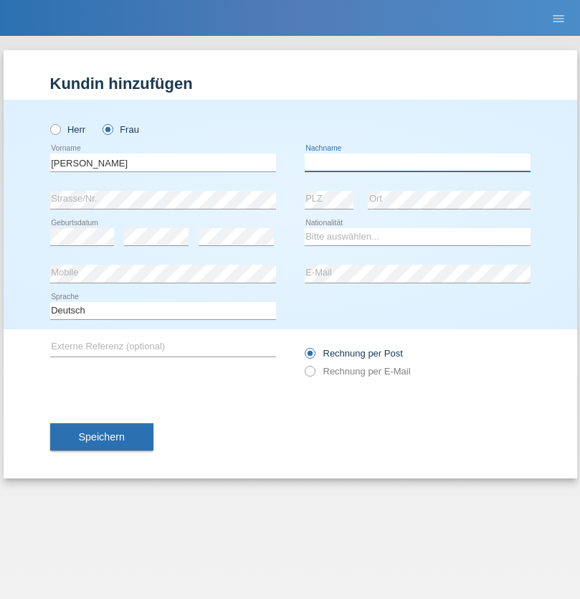
click at [417, 162] on input "text" at bounding box center [418, 162] width 226 height 18
type input "Bacic"
select select "CH"
